Goal: Entertainment & Leisure: Consume media (video, audio)

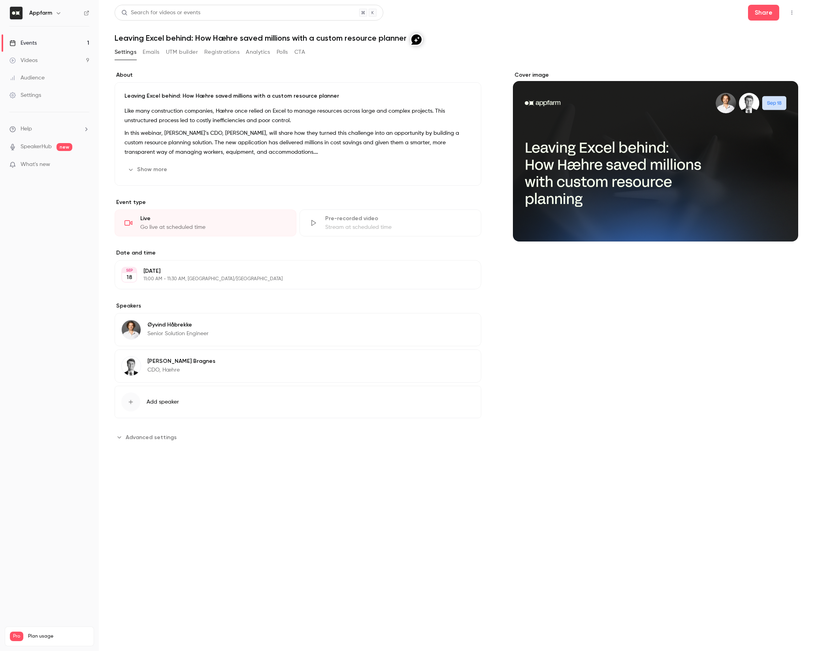
click at [45, 61] on link "Videos 9" at bounding box center [49, 60] width 99 height 17
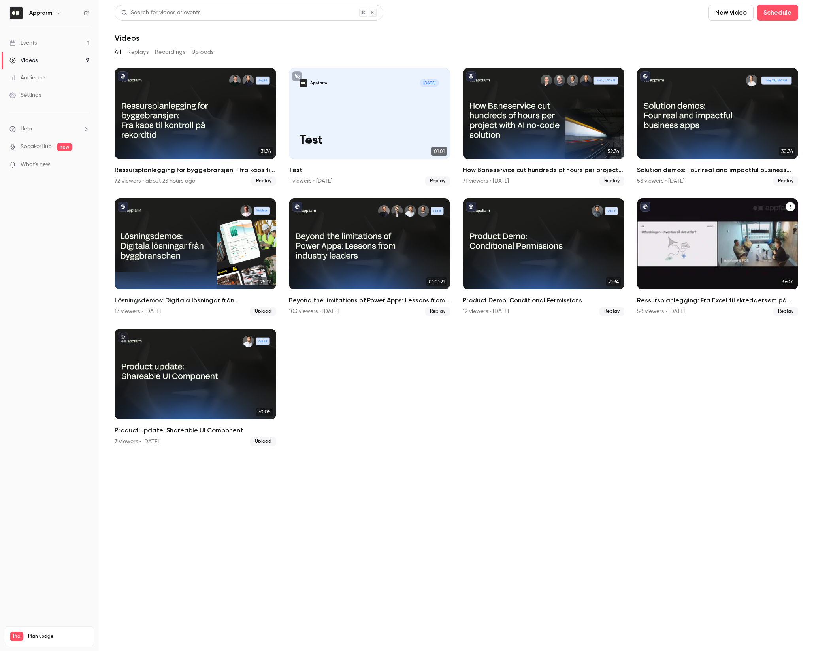
click at [693, 265] on div "Ressursplanlegging: Fra Excel til skreddersøm på kun to uker" at bounding box center [718, 243] width 162 height 91
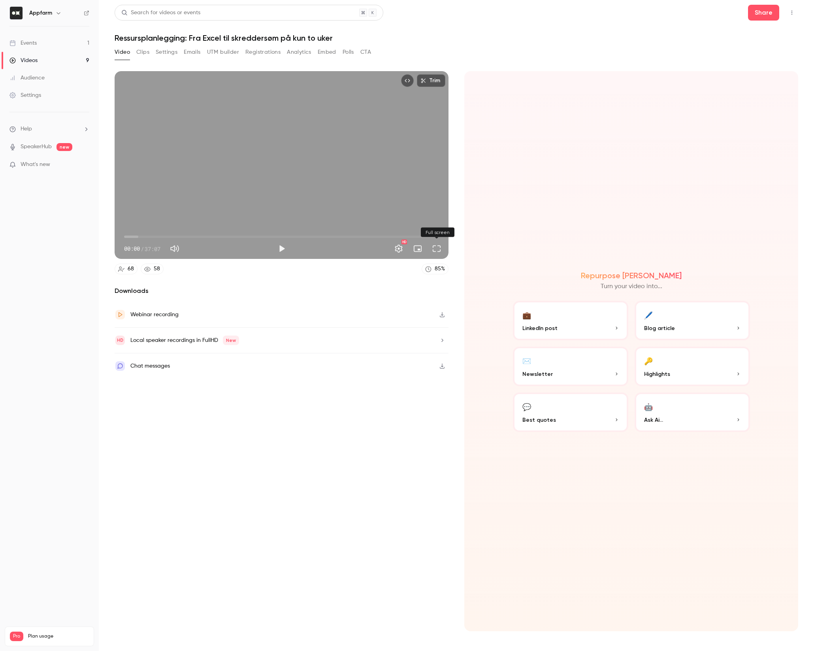
click at [437, 251] on button "Full screen" at bounding box center [437, 249] width 16 height 16
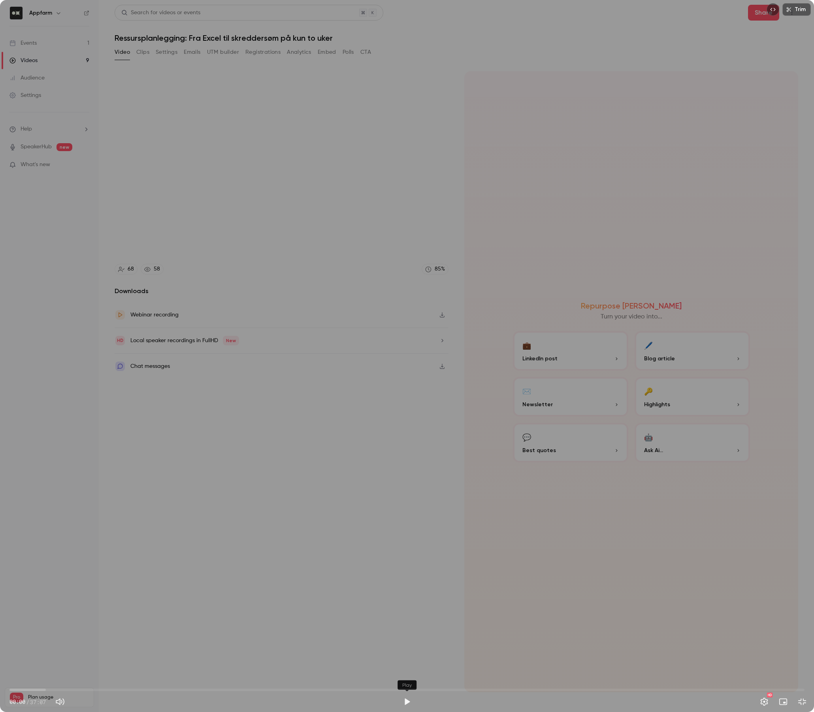
click at [405, 651] on button "Play" at bounding box center [407, 701] width 16 height 16
click at [805, 651] on button "Exit full screen" at bounding box center [803, 701] width 16 height 16
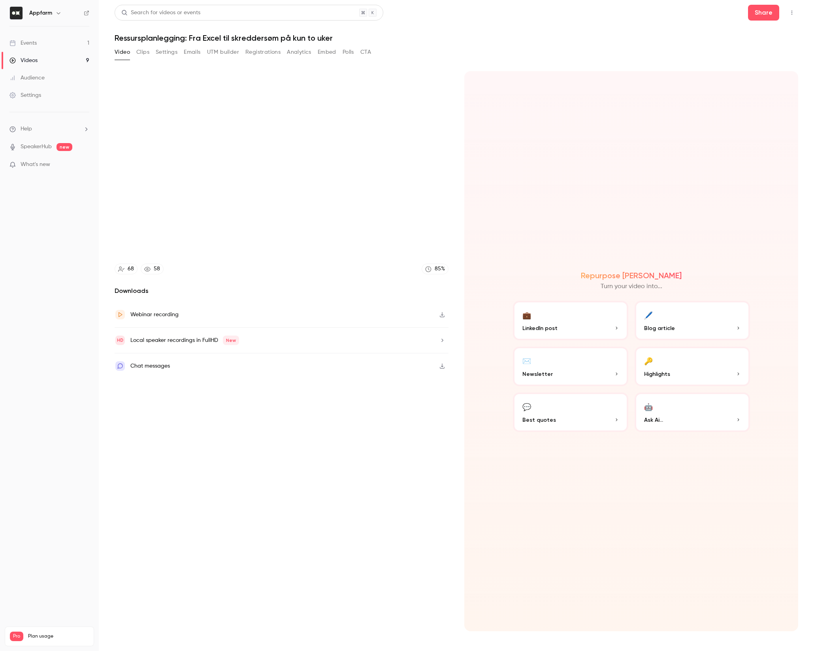
type input "***"
click at [45, 59] on link "Videos 9" at bounding box center [49, 60] width 99 height 17
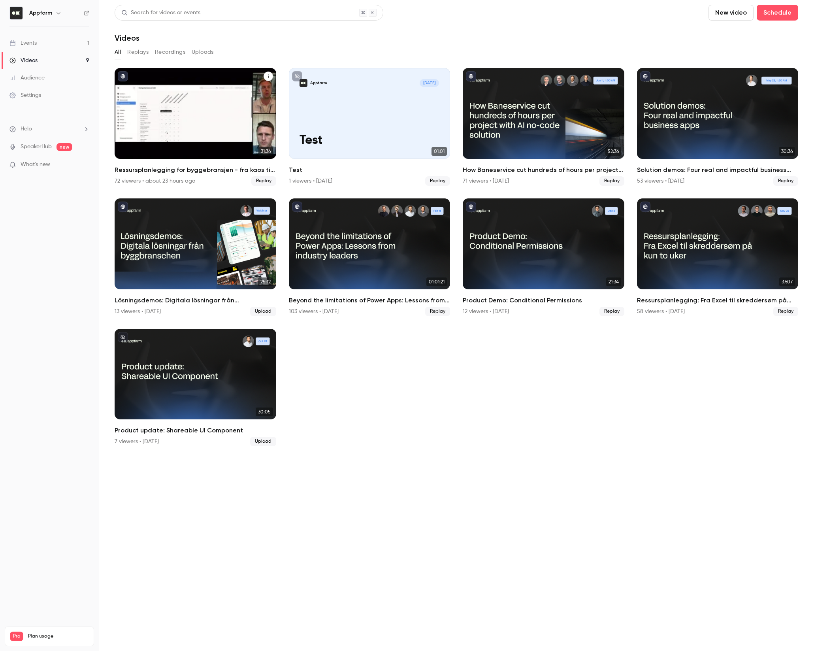
click at [193, 101] on div "Ressursplanlegging for byggebransjen - fra kaos til kontroll på rekordtid" at bounding box center [196, 113] width 162 height 91
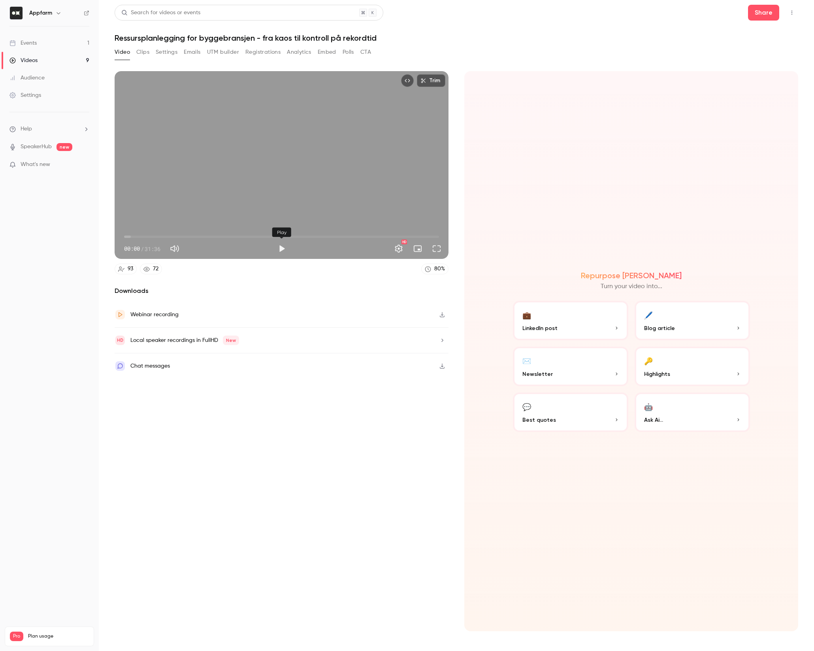
click at [280, 250] on button "Play" at bounding box center [282, 249] width 16 height 16
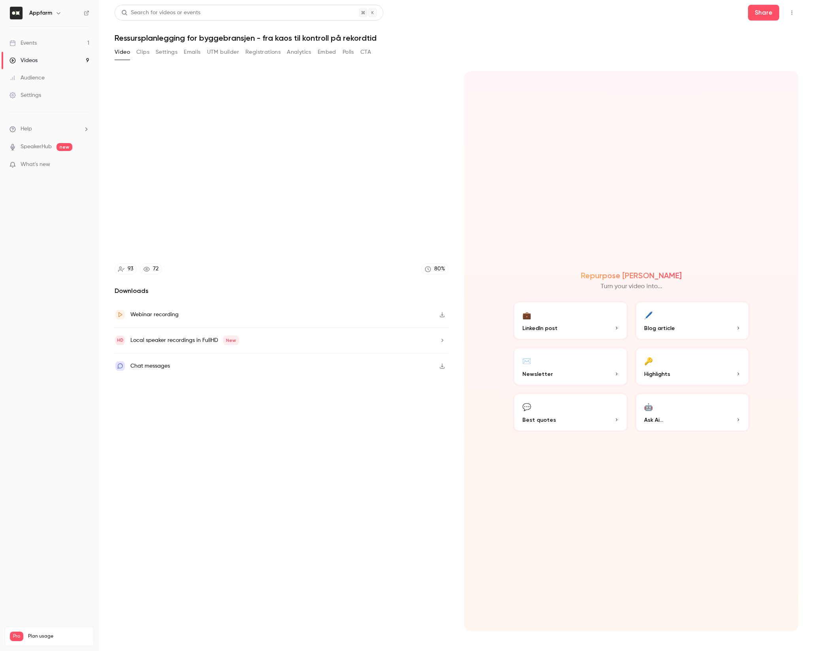
click at [193, 362] on div "Chat messages" at bounding box center [282, 365] width 334 height 25
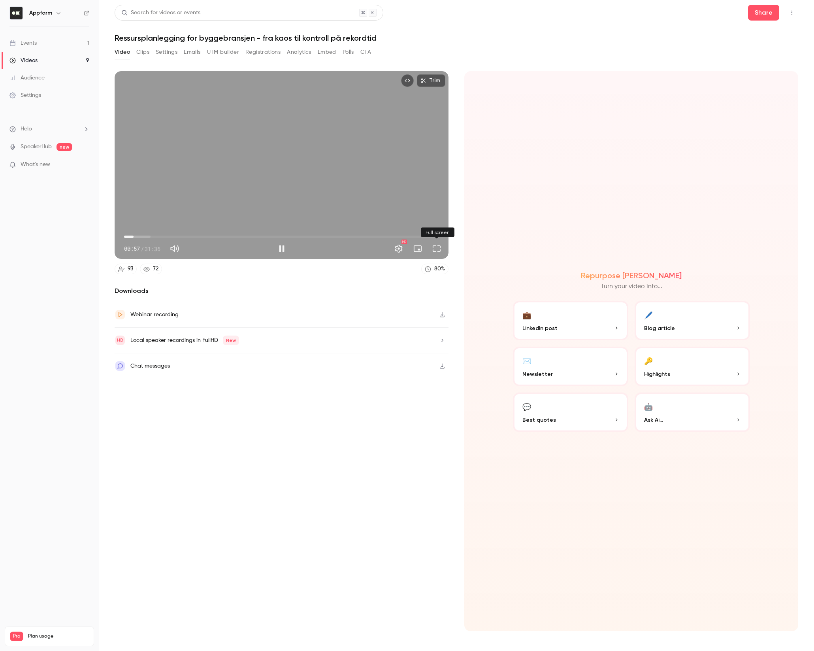
click at [435, 255] on button "Full screen" at bounding box center [437, 249] width 16 height 16
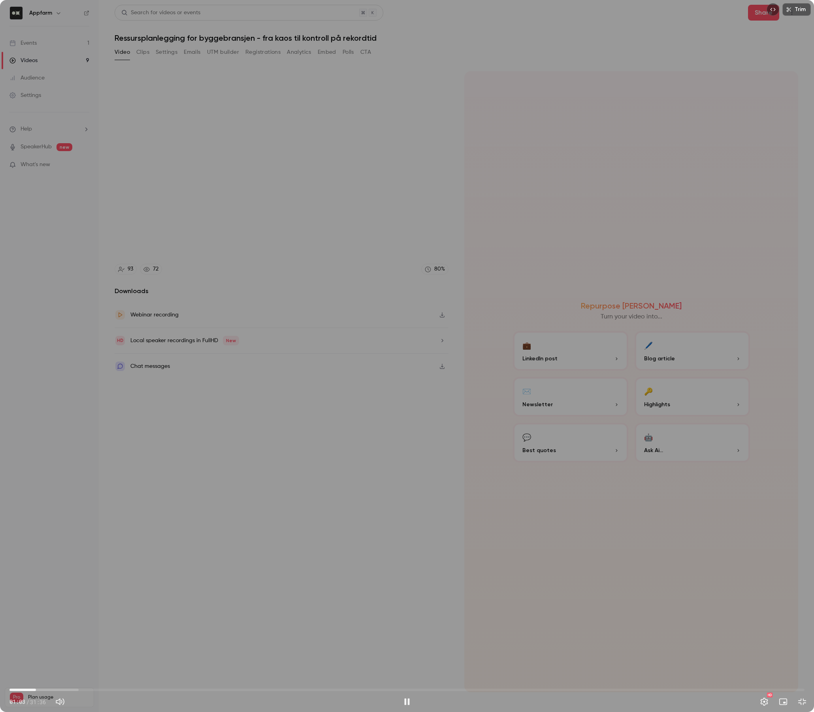
click at [56, 651] on span "01:03" at bounding box center [406, 689] width 795 height 13
click at [68, 651] on span "02:19" at bounding box center [406, 689] width 795 height 13
click at [80, 651] on span "02:47" at bounding box center [406, 689] width 795 height 13
click at [439, 374] on div "Trim 04:56 04:56 / 31:36 HD" at bounding box center [407, 356] width 814 height 712
type input "*****"
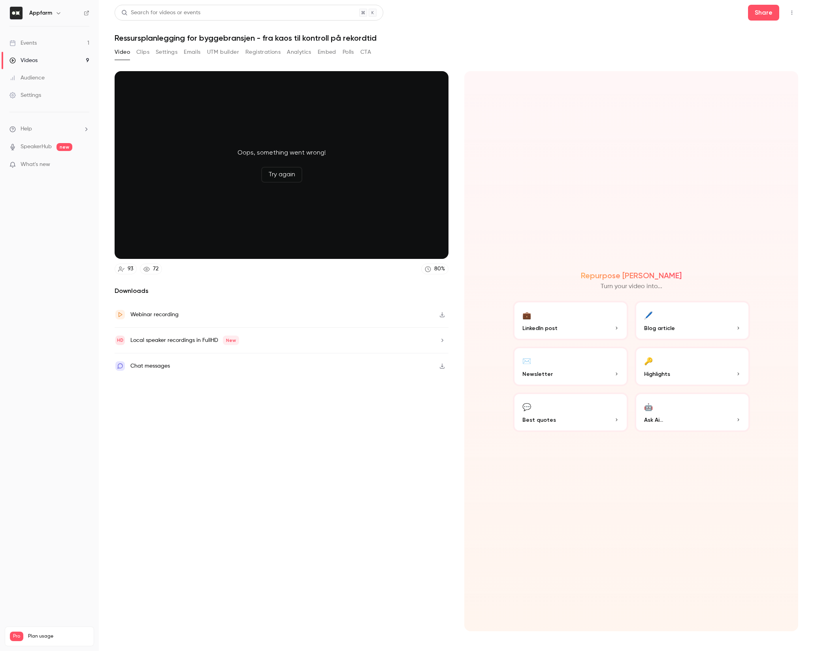
click at [293, 178] on button "Try again" at bounding box center [281, 175] width 41 height 16
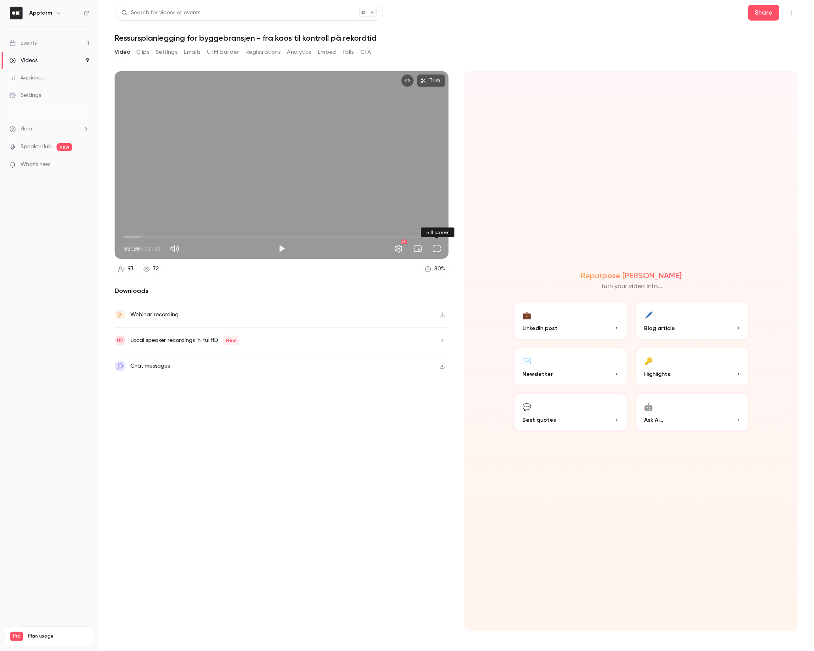
click at [440, 247] on button "Full screen" at bounding box center [437, 249] width 16 height 16
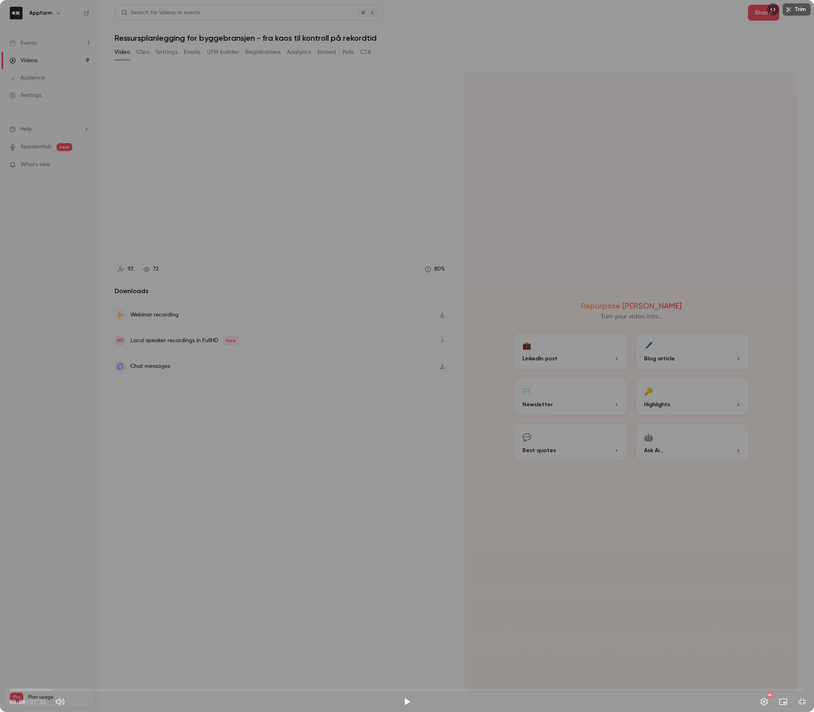
click at [239, 430] on div "Trim 00:00 00:00 / 31:36 HD" at bounding box center [407, 356] width 814 height 712
click at [154, 651] on span "05:44" at bounding box center [406, 689] width 795 height 13
click at [564, 483] on div "Trim 10:37 10:37 / 31:36 HD" at bounding box center [407, 356] width 814 height 712
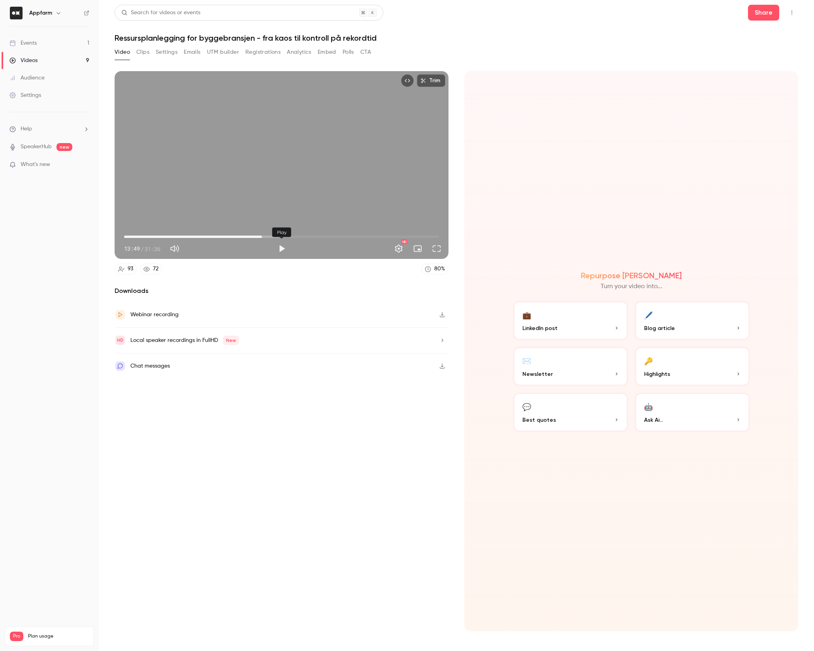
click at [281, 251] on button "Play" at bounding box center [282, 249] width 16 height 16
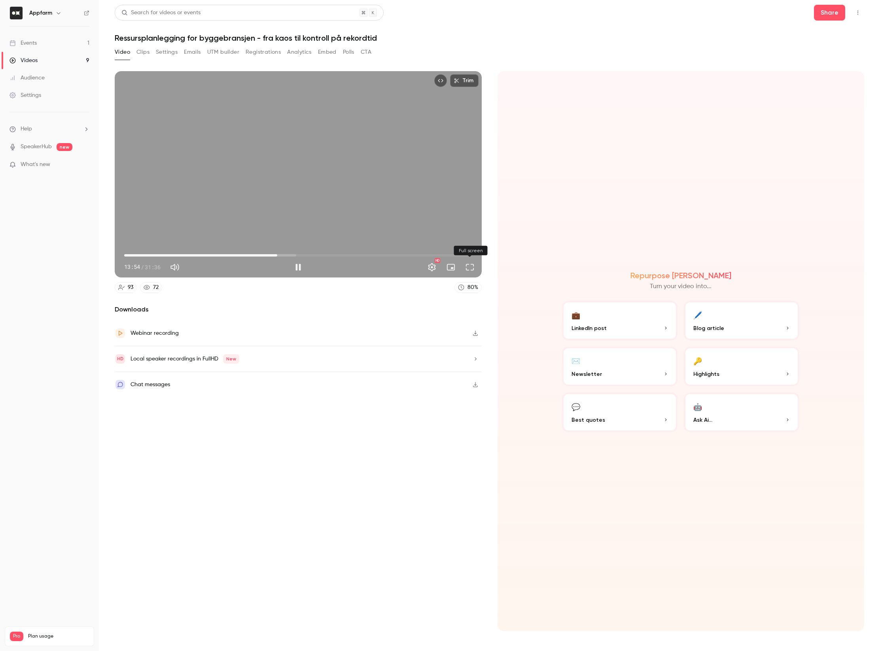
click at [471, 268] on button "Full screen" at bounding box center [470, 267] width 16 height 16
click at [399, 181] on div "Trim 21:01 21:01 / 31:36 HD" at bounding box center [298, 174] width 367 height 206
type input "******"
